Goal: Task Accomplishment & Management: Complete application form

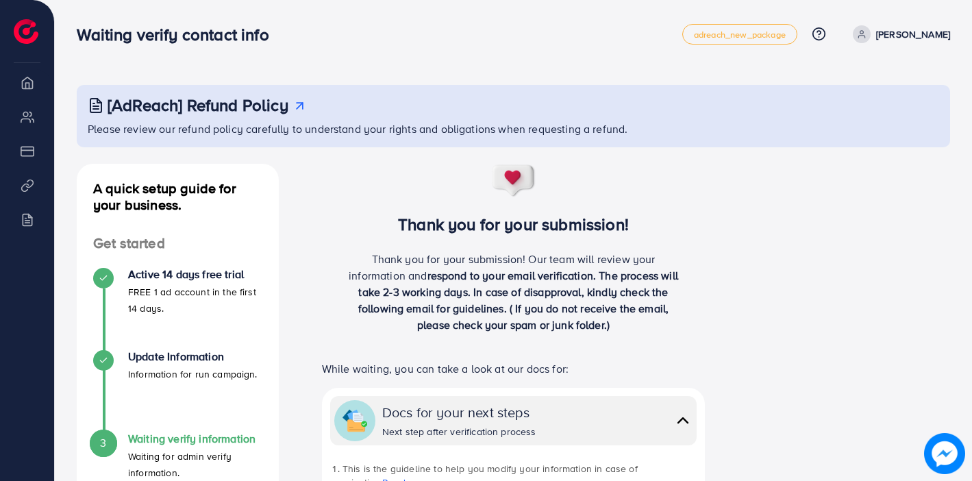
click at [880, 27] on link "[PERSON_NAME]" at bounding box center [899, 34] width 103 height 18
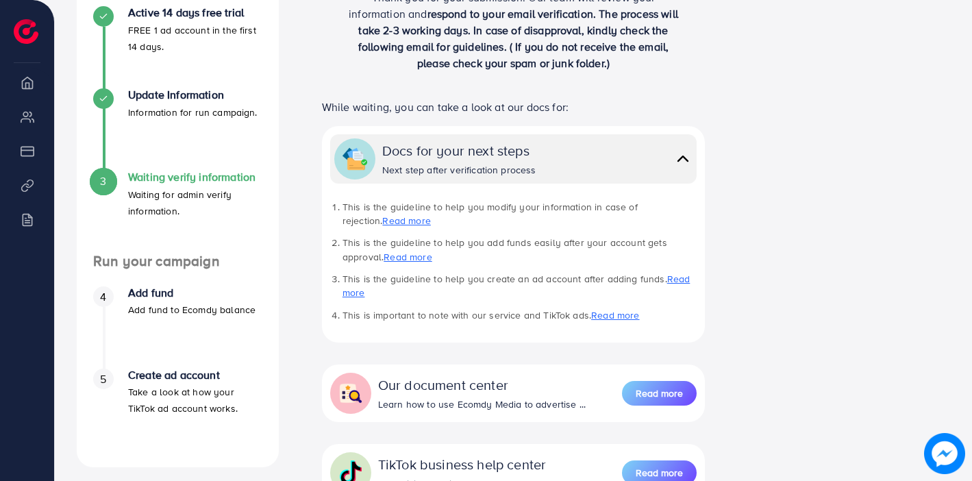
scroll to position [262, 0]
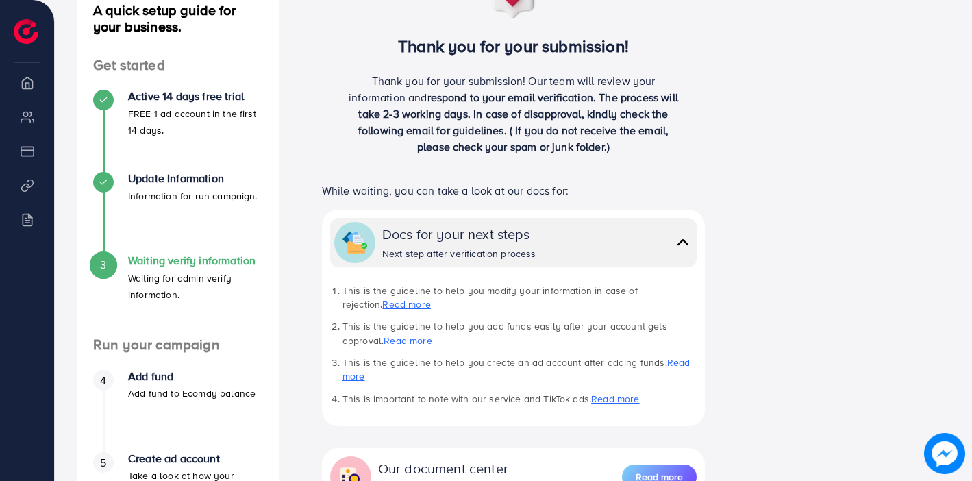
scroll to position [423, 0]
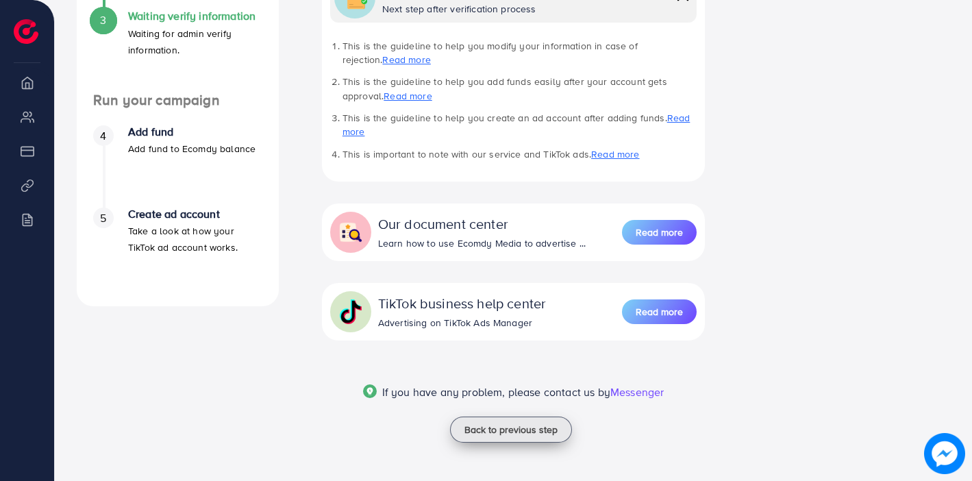
click at [512, 426] on span "Back to previous step" at bounding box center [511, 430] width 93 height 14
